Goal: Transaction & Acquisition: Obtain resource

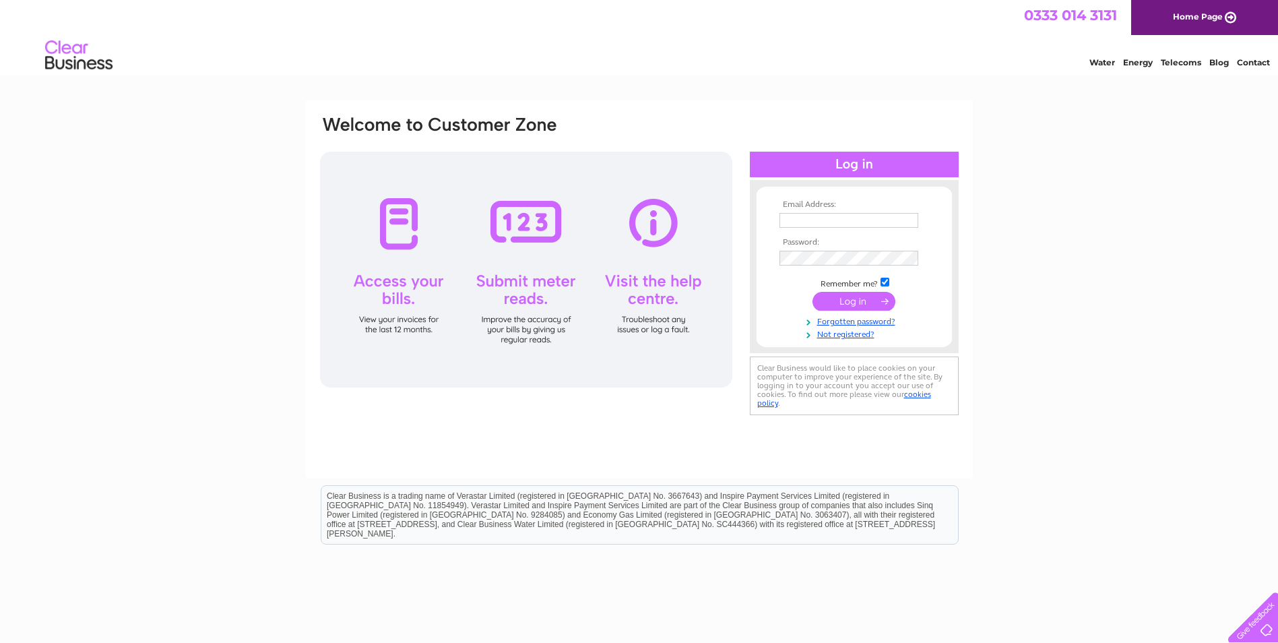
type input "alison@djglazing.co.uk"
click at [854, 296] on input "submit" at bounding box center [854, 301] width 83 height 19
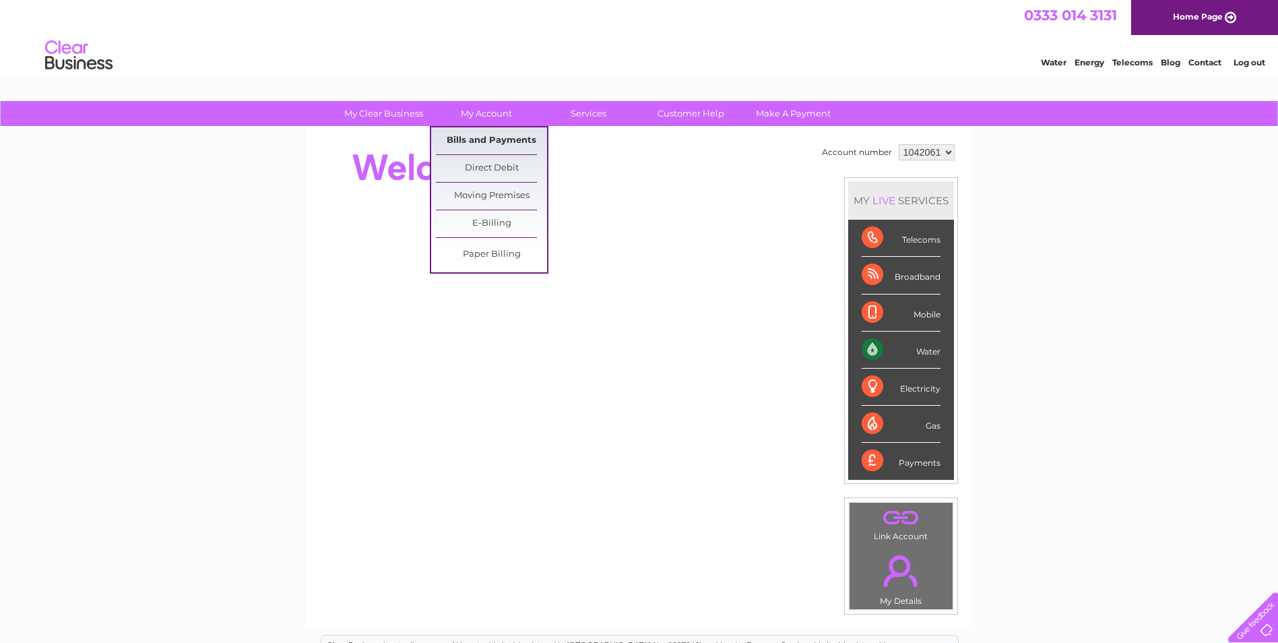
click at [490, 137] on link "Bills and Payments" at bounding box center [491, 140] width 111 height 27
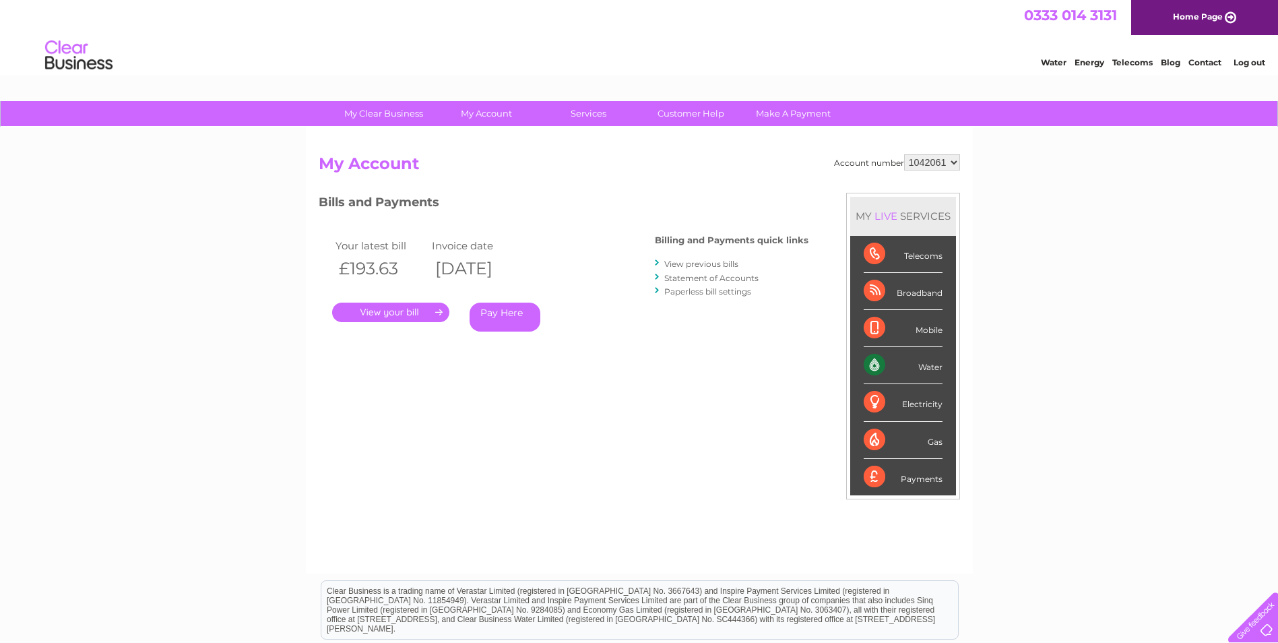
click at [387, 311] on link "." at bounding box center [390, 313] width 117 height 20
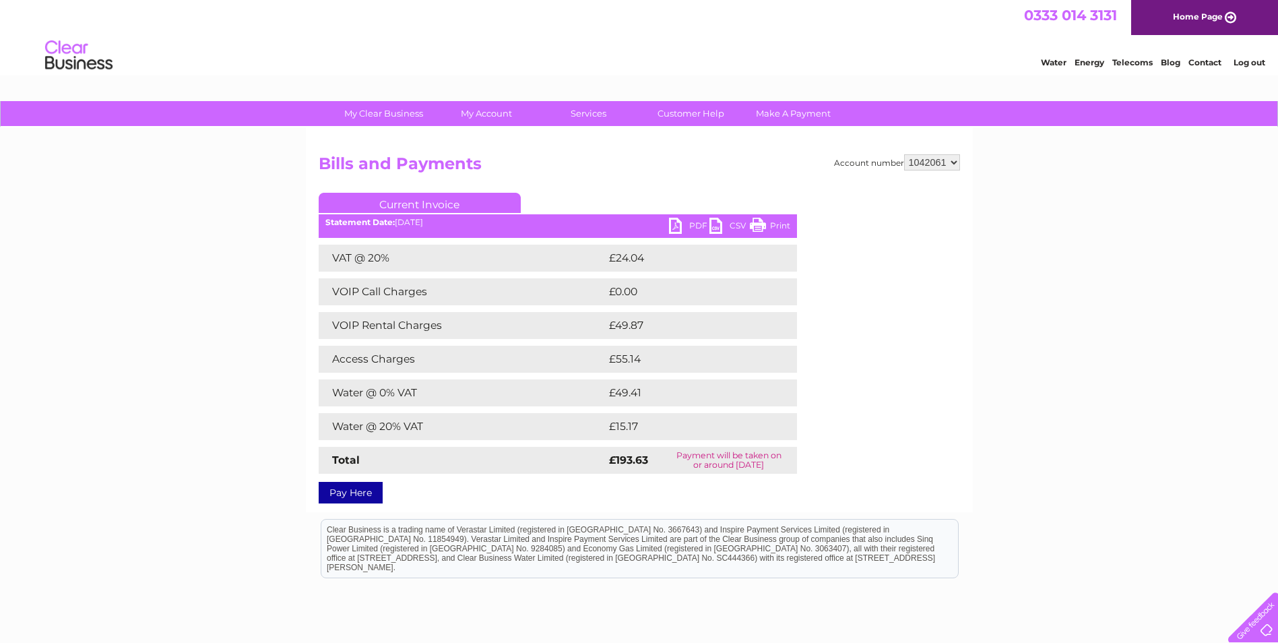
click at [679, 226] on link "PDF" at bounding box center [689, 228] width 40 height 20
